Goal: Find specific page/section: Find specific page/section

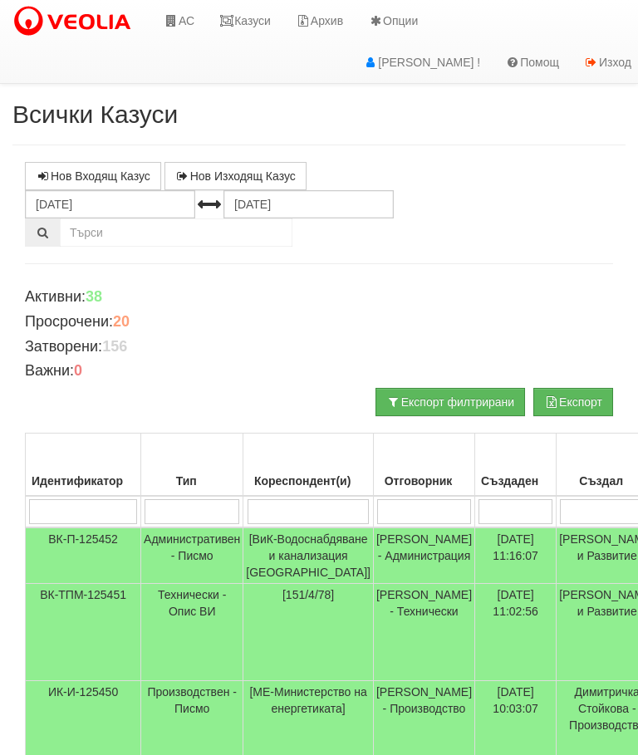
click at [247, 25] on link "Казуси" at bounding box center [245, 21] width 76 height 42
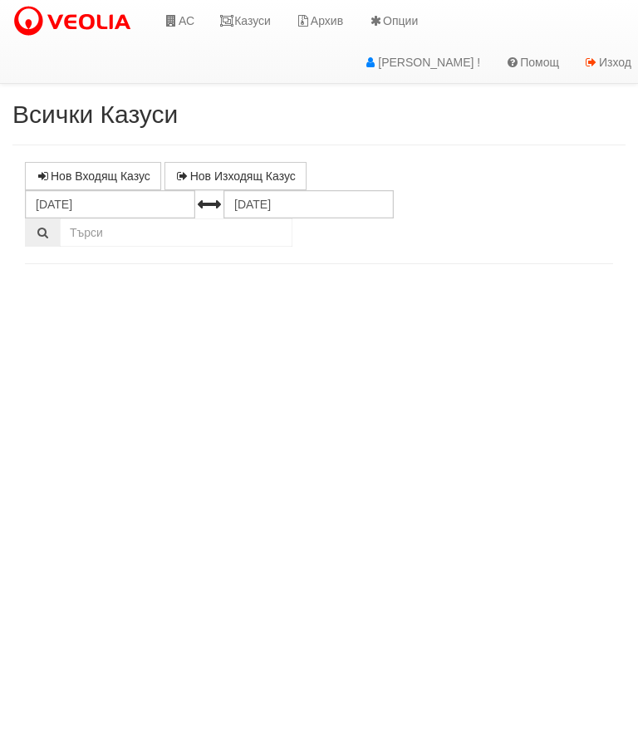
select select "10"
select select "1"
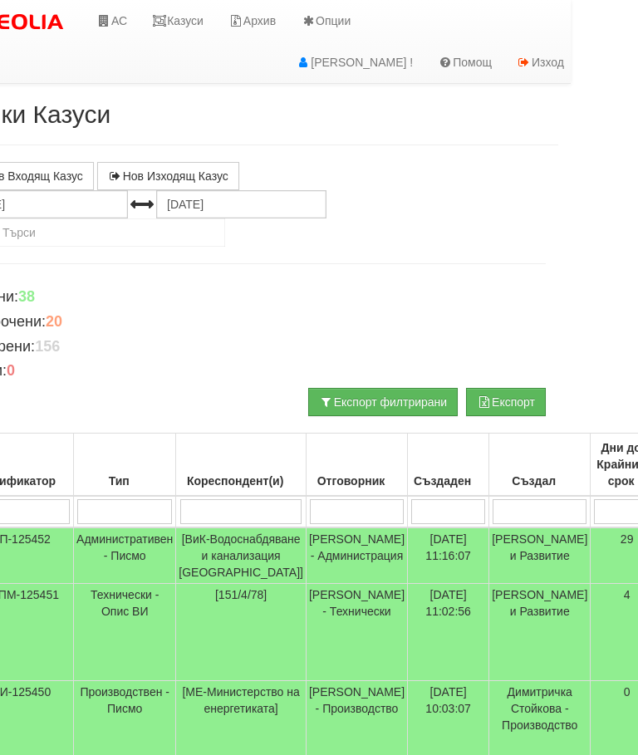
scroll to position [0, 67]
click at [187, 22] on link "Казуси" at bounding box center [178, 21] width 76 height 42
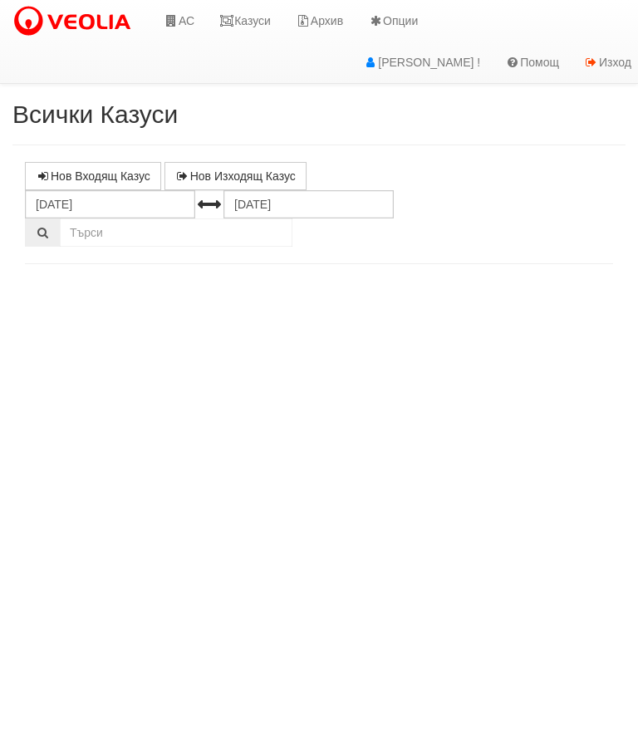
select select "10"
select select "1"
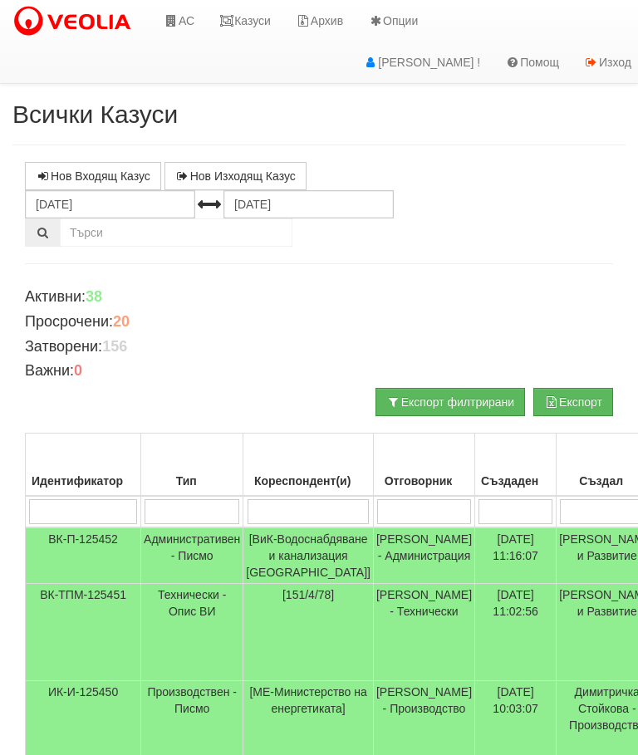
click at [253, 22] on link "Казуси" at bounding box center [245, 21] width 76 height 42
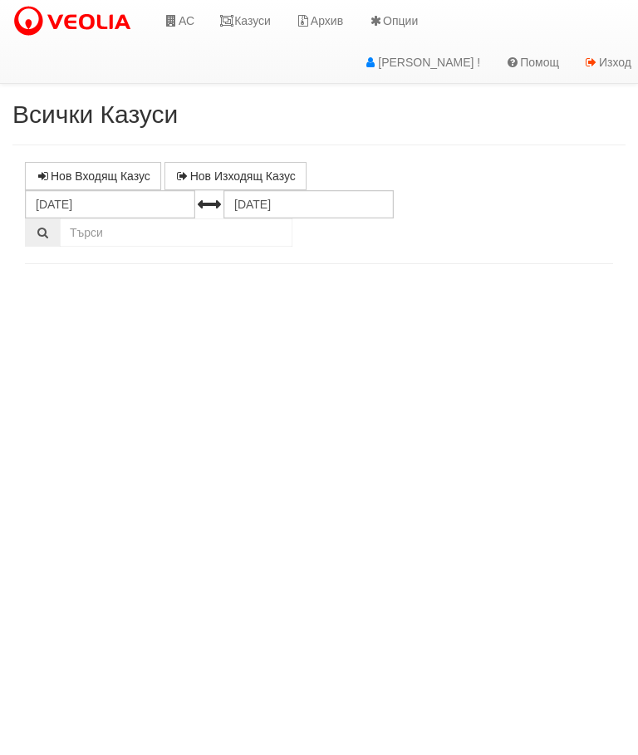
select select "10"
select select "1"
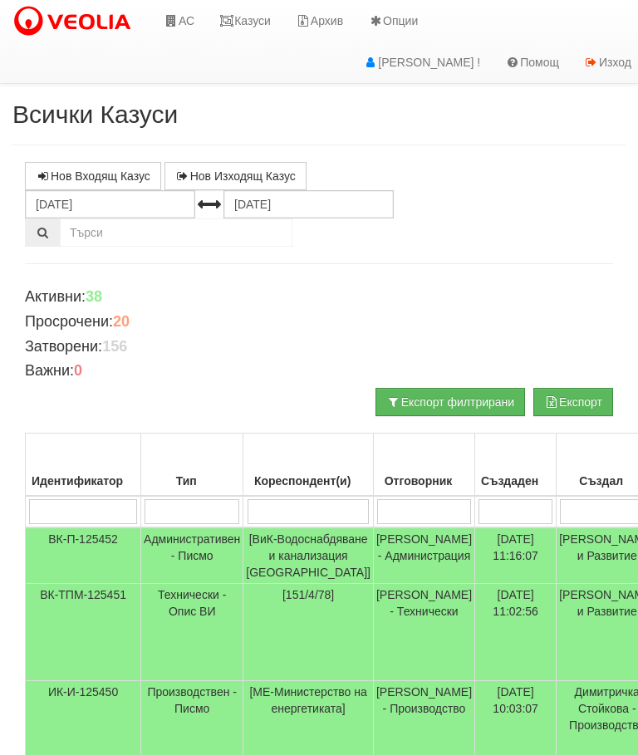
click at [243, 17] on link "Казуси" at bounding box center [245, 21] width 76 height 42
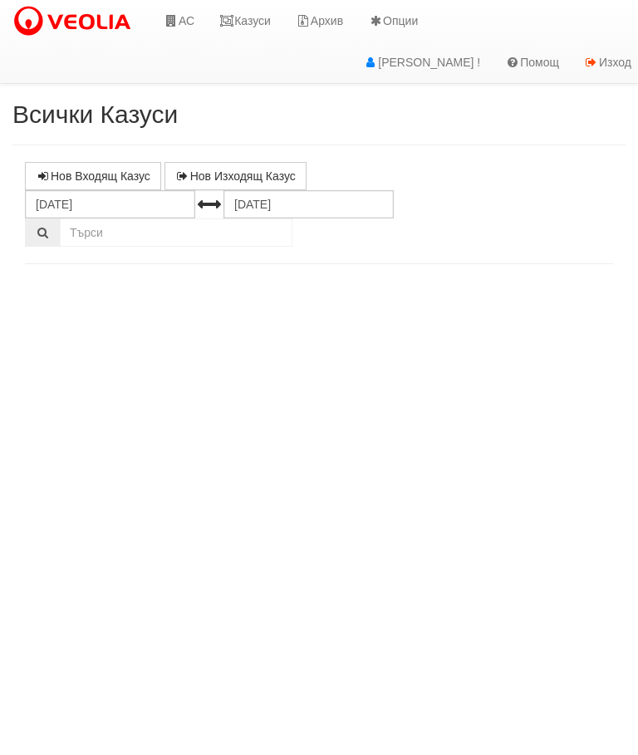
select select "10"
select select "1"
